Goal: Transaction & Acquisition: Purchase product/service

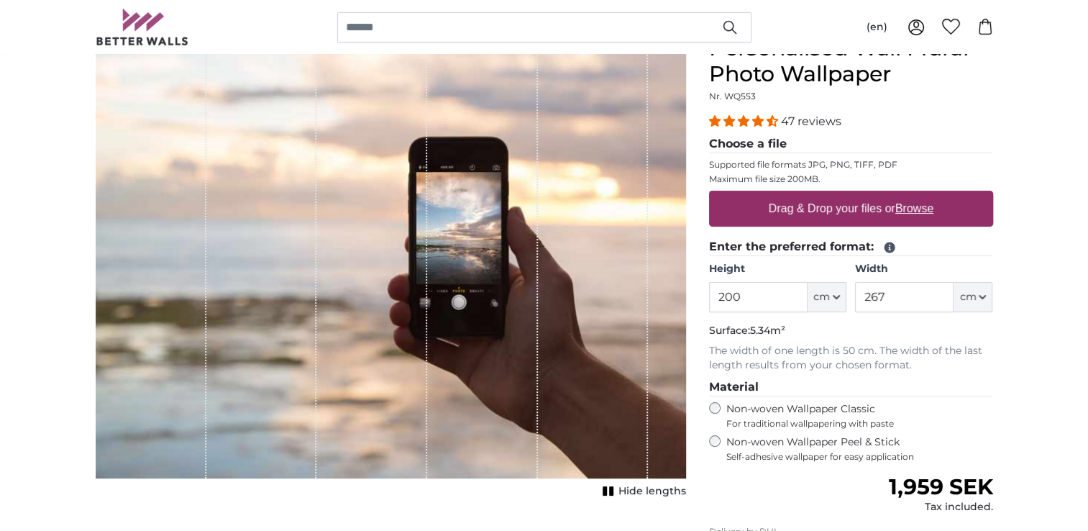
scroll to position [144, 0]
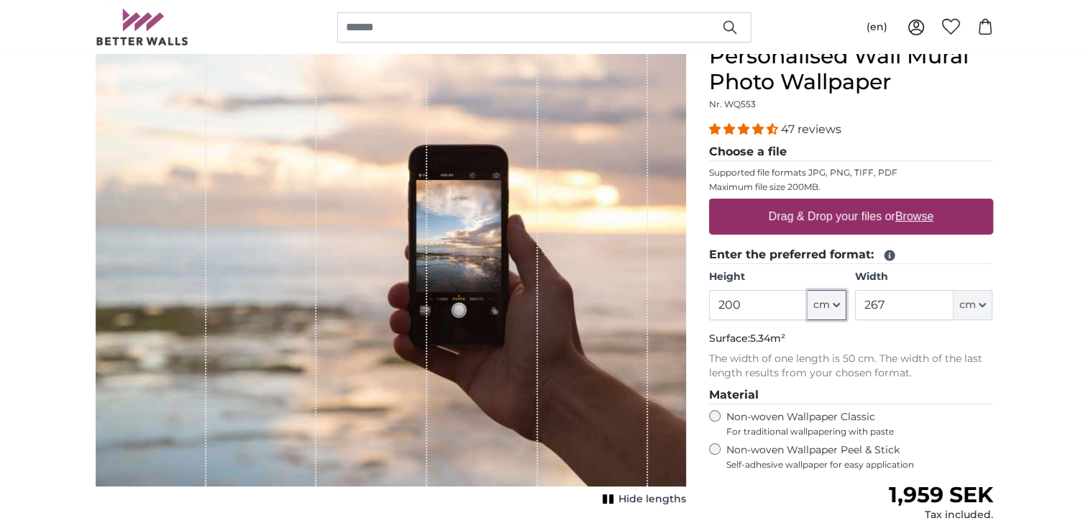
click at [828, 303] on span "cm" at bounding box center [821, 305] width 17 height 14
click at [850, 375] on link "Inches (inch)" at bounding box center [827, 368] width 127 height 26
type input "78.7"
type input "105.1"
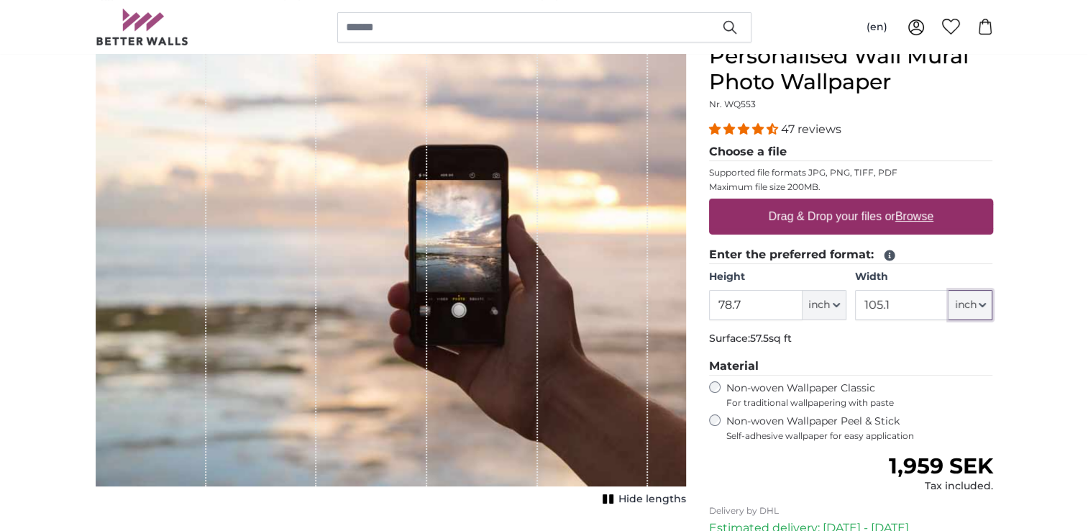
click at [987, 310] on button "inch" at bounding box center [970, 305] width 44 height 30
click at [972, 367] on link "Inches (inch)" at bounding box center [970, 368] width 127 height 26
click at [840, 309] on button "inch" at bounding box center [824, 305] width 44 height 30
click at [815, 389] on link "Feet (ft. in.)" at bounding box center [824, 394] width 127 height 26
type input "6"
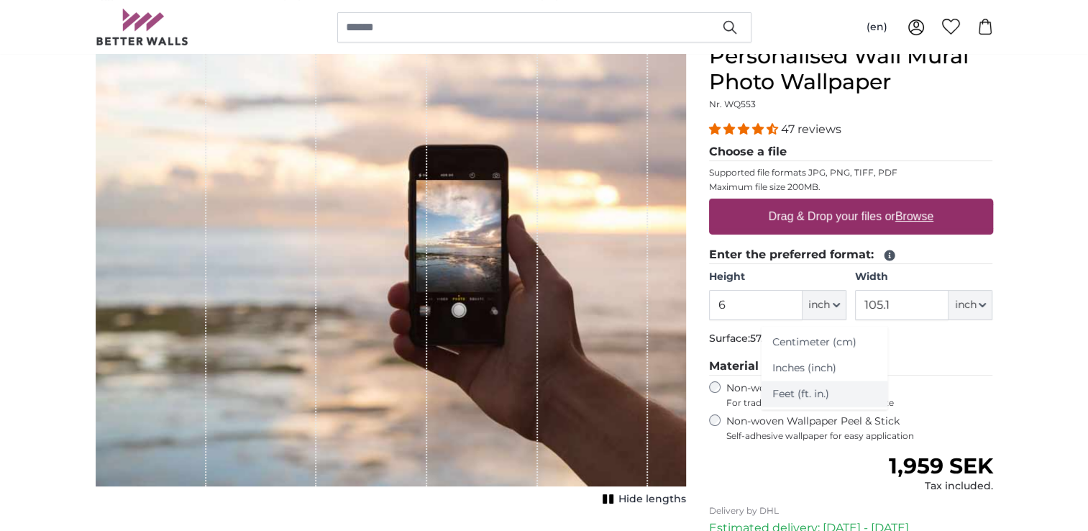
type input "***"
type input "8"
type input "***"
click at [841, 418] on label "Non-woven Wallpaper Peel & Stick Self-adhesive wallpaper for easy application" at bounding box center [859, 427] width 267 height 27
click at [846, 388] on label "Non-woven Wallpaper Classic For traditional wallpapering with paste" at bounding box center [859, 394] width 267 height 27
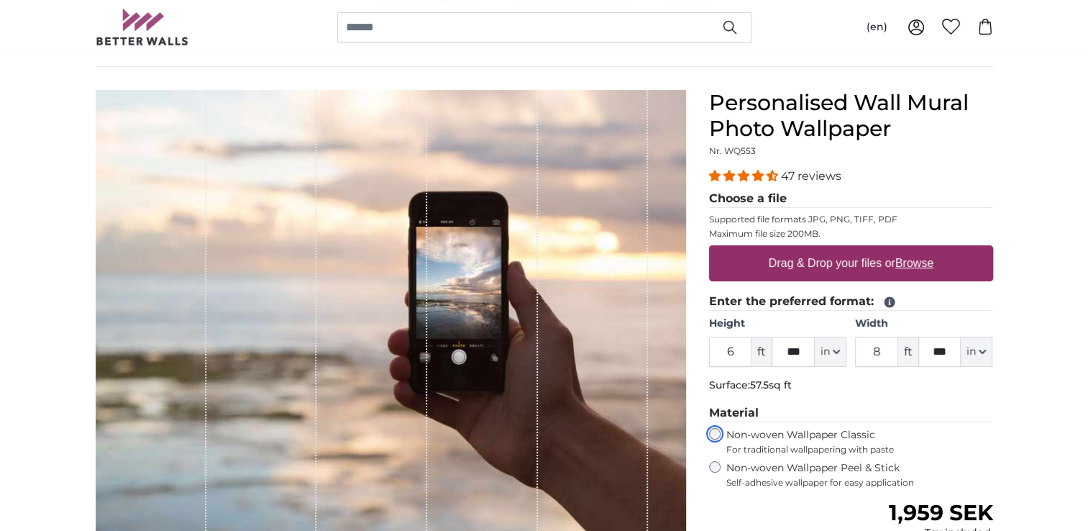
scroll to position [72, 0]
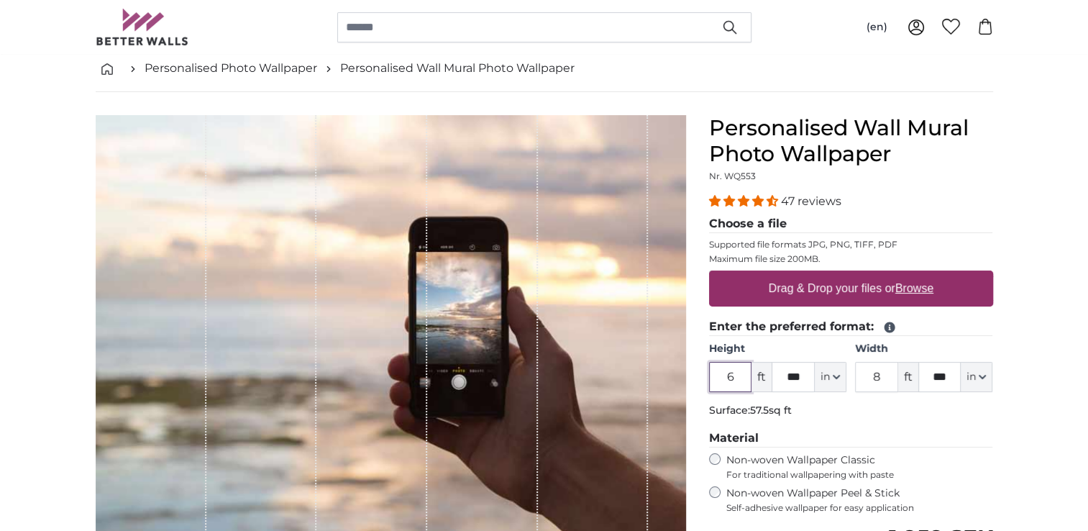
drag, startPoint x: 736, startPoint y: 380, endPoint x: 674, endPoint y: 380, distance: 61.1
click at [690, 380] on product-detail "Cancel Crop image Hide lengths Personalised Wall Mural Photo Wallpaper Nr. WQ55…" at bounding box center [544, 426] width 920 height 668
type input "3"
drag, startPoint x: 883, startPoint y: 380, endPoint x: 860, endPoint y: 380, distance: 23.0
click at [860, 380] on input "8" at bounding box center [876, 377] width 43 height 30
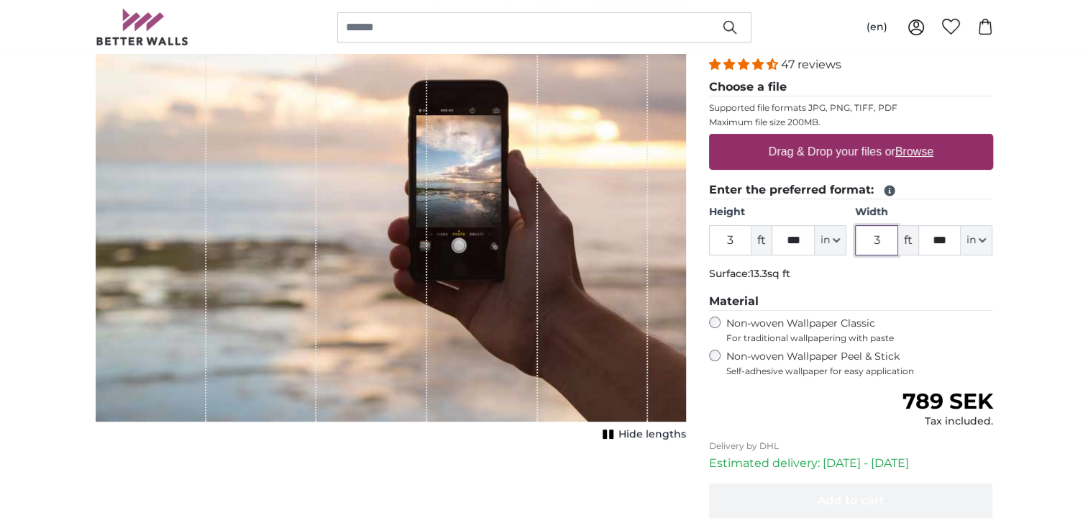
scroll to position [216, 0]
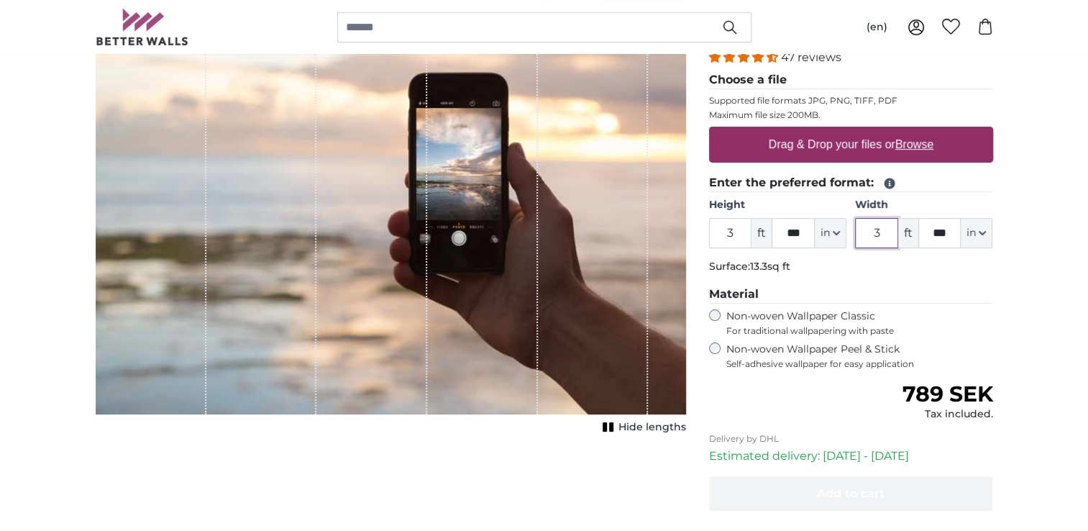
type input "3"
click at [844, 351] on label "Non-woven Wallpaper Peel & Stick Self-adhesive wallpaper for easy application" at bounding box center [859, 355] width 267 height 27
click at [851, 316] on label "Non-woven Wallpaper Classic For traditional wallpapering with paste" at bounding box center [859, 322] width 267 height 27
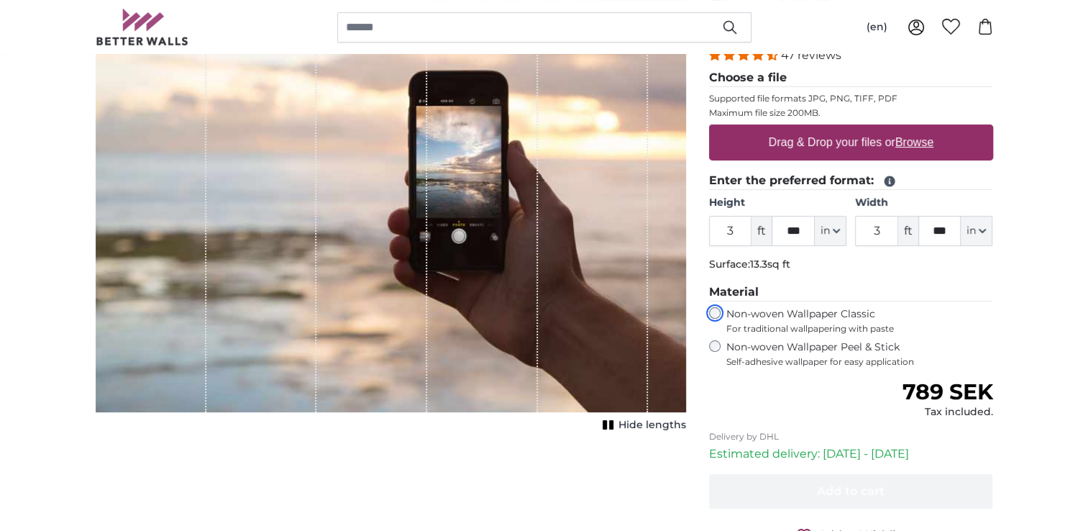
scroll to position [216, 0]
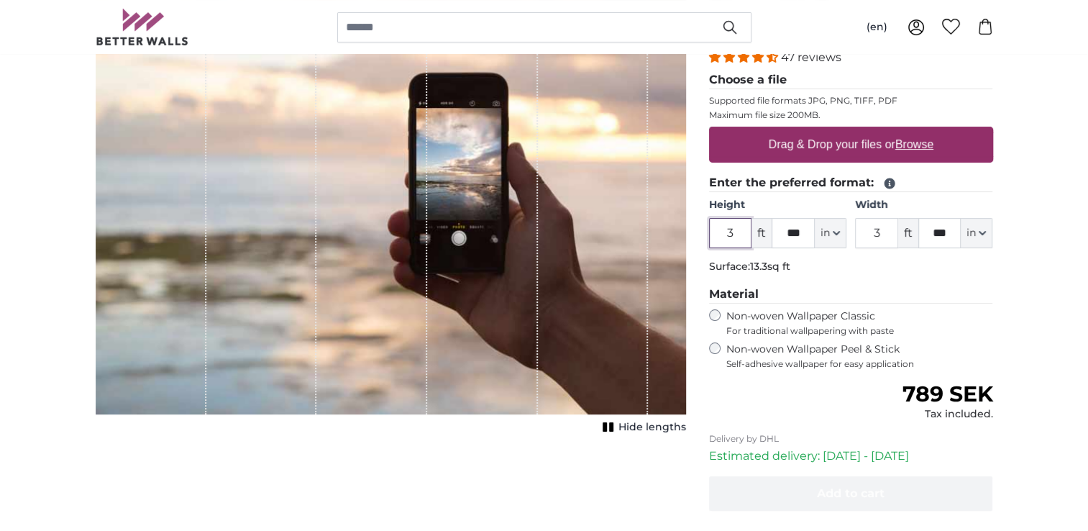
drag, startPoint x: 740, startPoint y: 234, endPoint x: 713, endPoint y: 234, distance: 26.6
click at [713, 234] on input "3" at bounding box center [730, 233] width 43 height 30
drag, startPoint x: 790, startPoint y: 234, endPoint x: 772, endPoint y: 234, distance: 18.0
click at [772, 234] on input "***" at bounding box center [792, 233] width 43 height 30
type input "*"
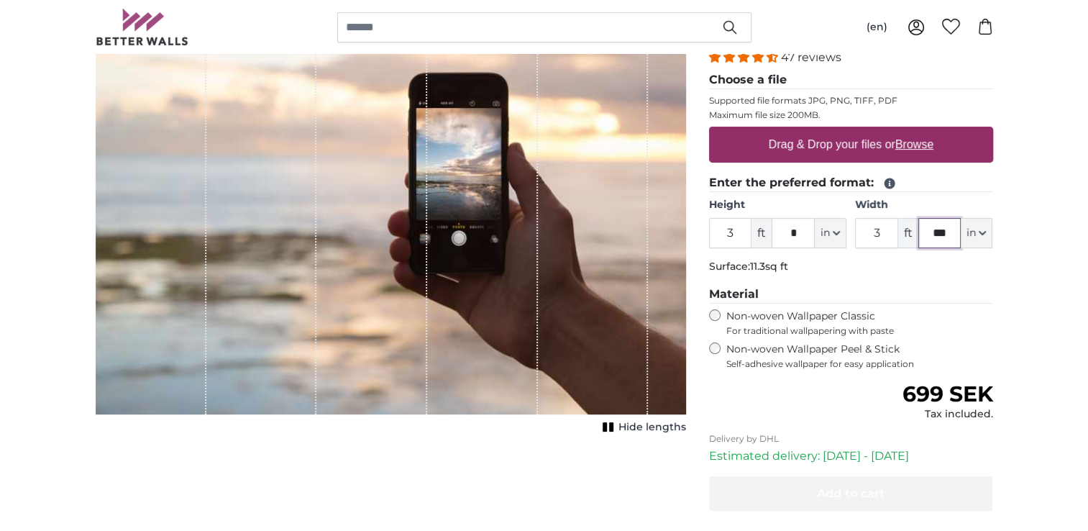
drag, startPoint x: 950, startPoint y: 239, endPoint x: 920, endPoint y: 244, distance: 30.6
click at [925, 244] on input "***" at bounding box center [939, 233] width 43 height 30
type input "*"
click at [993, 351] on div "Personalised Wall Mural Photo Wallpaper Nr. WQ553 47 reviews Choose a file Supp…" at bounding box center [850, 293] width 307 height 645
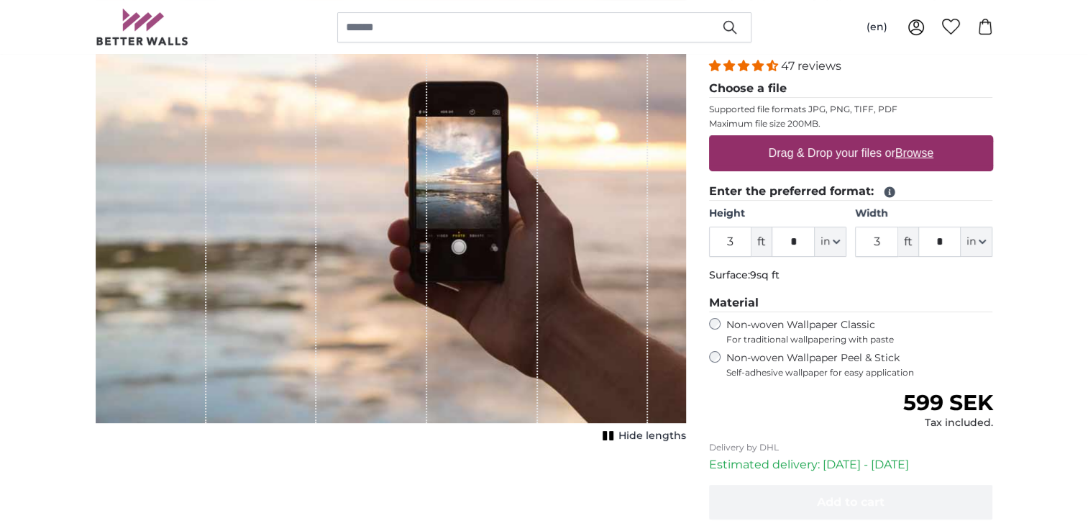
scroll to position [359, 0]
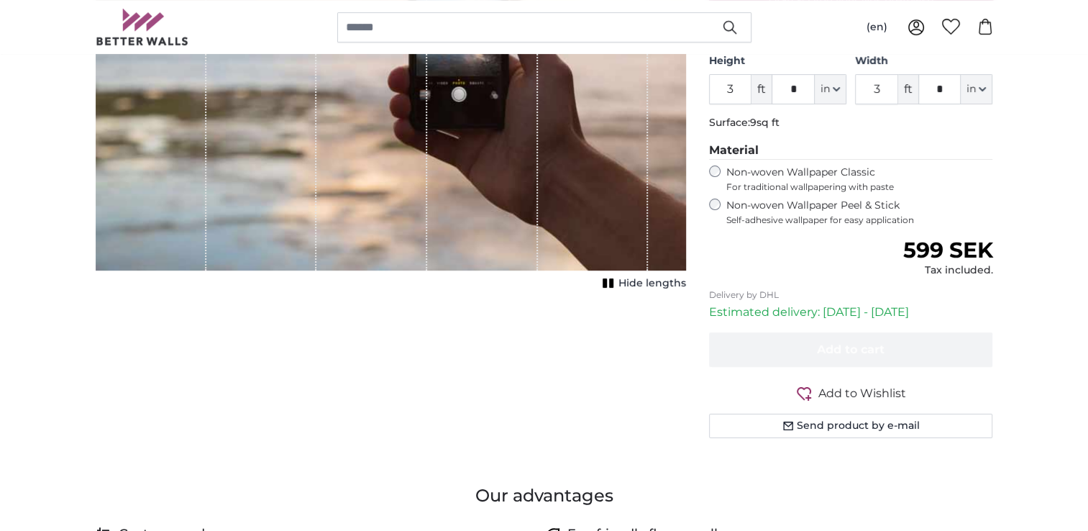
click at [781, 206] on label "Non-woven Wallpaper Peel & Stick Self-adhesive wallpaper for easy application" at bounding box center [859, 211] width 267 height 27
click at [794, 174] on label "Non-woven Wallpaper Classic For traditional wallpapering with paste" at bounding box center [859, 178] width 267 height 27
click at [787, 200] on label "Non-woven Wallpaper Peel & Stick Self-adhesive wallpaper for easy application" at bounding box center [859, 211] width 267 height 27
click at [798, 167] on label "Non-woven Wallpaper Classic For traditional wallpapering with paste" at bounding box center [859, 178] width 267 height 27
click at [791, 191] on span "For traditional wallpapering with paste" at bounding box center [859, 187] width 267 height 12
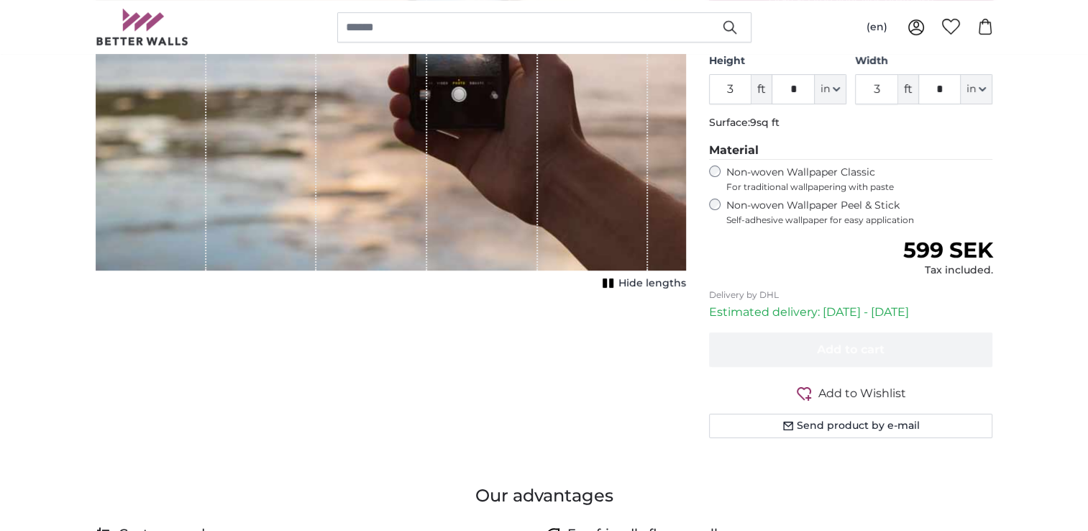
click at [798, 200] on label "Non-woven Wallpaper Peel & Stick Self-adhesive wallpaper for easy application" at bounding box center [859, 211] width 267 height 27
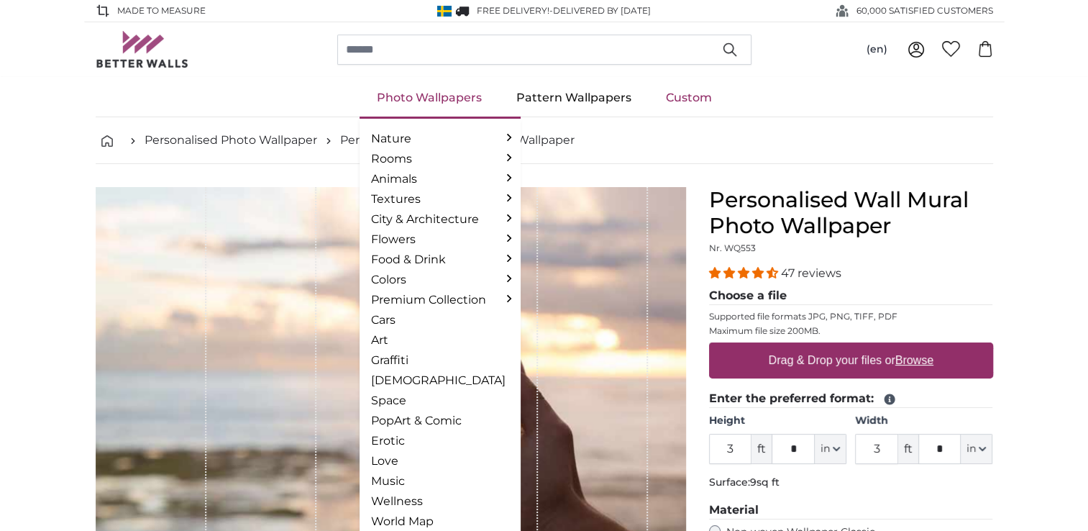
click at [457, 94] on link "Photo Wallpapers" at bounding box center [428, 97] width 139 height 37
